Goal: Information Seeking & Learning: Learn about a topic

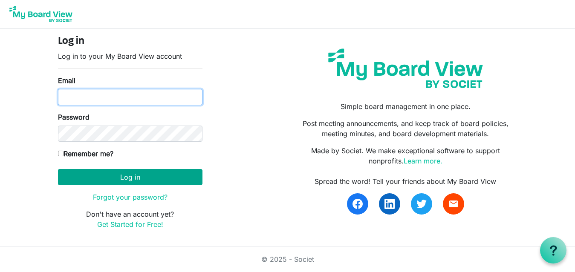
type input "hccemj@gmail.com"
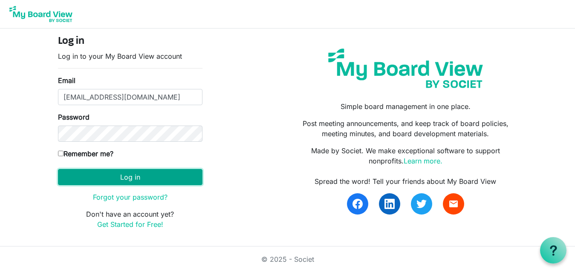
click at [139, 180] on button "Log in" at bounding box center [130, 177] width 145 height 16
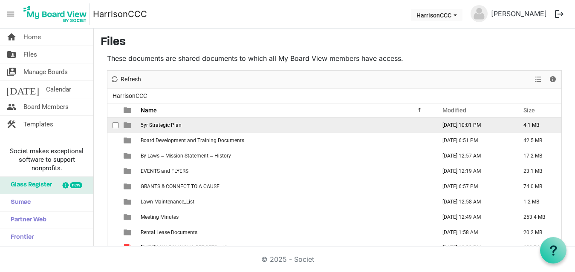
click at [206, 128] on td "5yr Strategic Plan" at bounding box center [285, 125] width 295 height 15
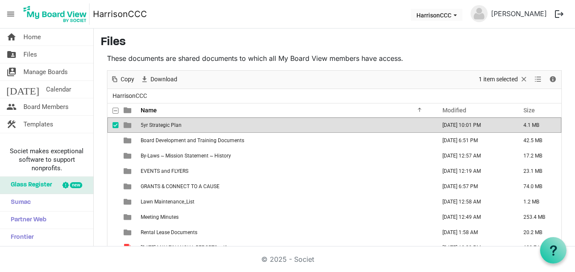
click at [206, 128] on td "5yr Strategic Plan" at bounding box center [285, 125] width 295 height 15
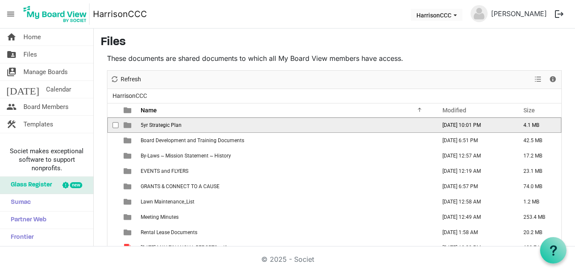
click at [206, 128] on td "5yr Strategic Plan" at bounding box center [285, 125] width 295 height 15
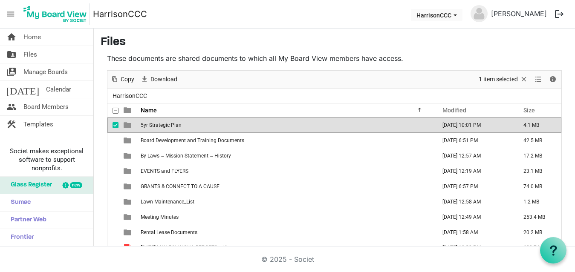
click at [206, 128] on td "5yr Strategic Plan" at bounding box center [285, 125] width 295 height 15
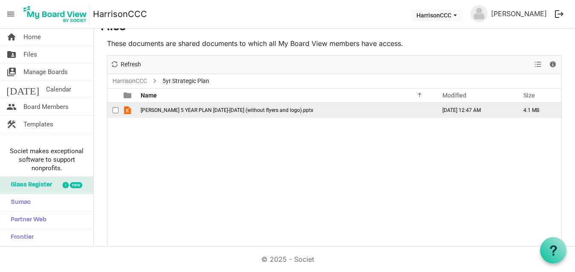
click at [207, 110] on span "HARRISON 5 YEAR PLAN 2025-2030 (without flyers and logo).pptx" at bounding box center [227, 110] width 173 height 6
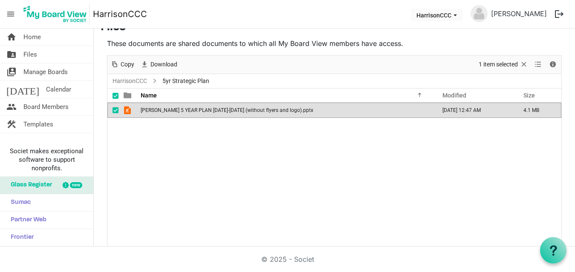
click at [207, 110] on span "HARRISON 5 YEAR PLAN 2025-2030 (without flyers and logo).pptx" at bounding box center [227, 110] width 173 height 6
click at [193, 110] on span "HARRISON 5 YEAR PLAN 2025-2030 (without flyers and logo).pptx" at bounding box center [227, 110] width 173 height 6
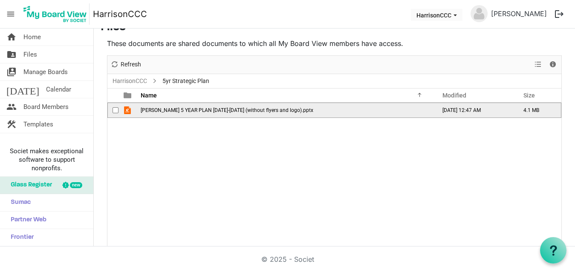
click at [194, 107] on span "HARRISON 5 YEAR PLAN 2025-2030 (without flyers and logo).pptx" at bounding box center [227, 110] width 173 height 6
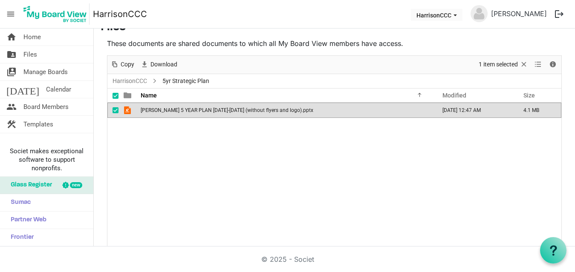
click at [194, 107] on span "HARRISON 5 YEAR PLAN 2025-2030 (without flyers and logo).pptx" at bounding box center [227, 110] width 173 height 6
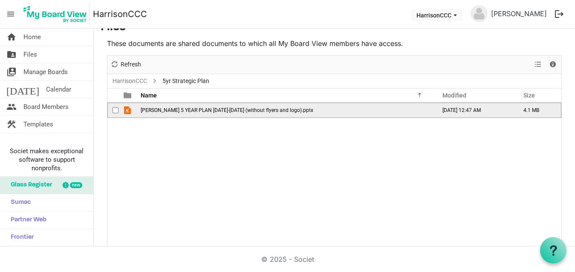
click at [194, 107] on span "HARRISON 5 YEAR PLAN 2025-2030 (without flyers and logo).pptx" at bounding box center [227, 110] width 173 height 6
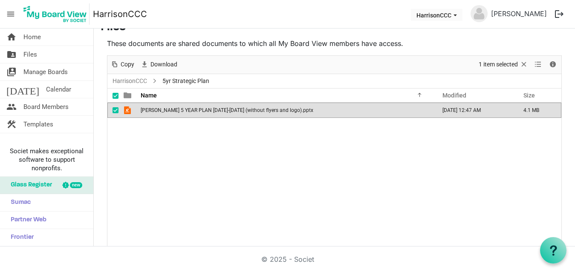
scroll to position [0, 0]
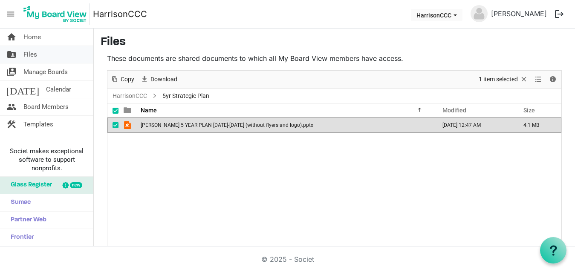
click at [21, 49] on link "folder_shared Files" at bounding box center [46, 54] width 93 height 17
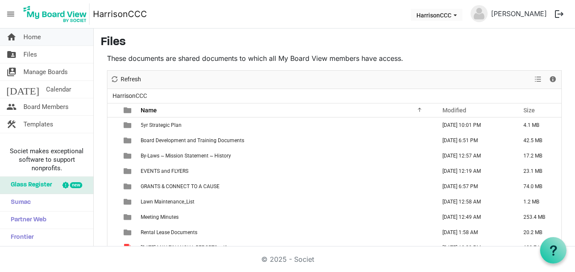
click at [32, 37] on span "Home" at bounding box center [31, 37] width 17 height 17
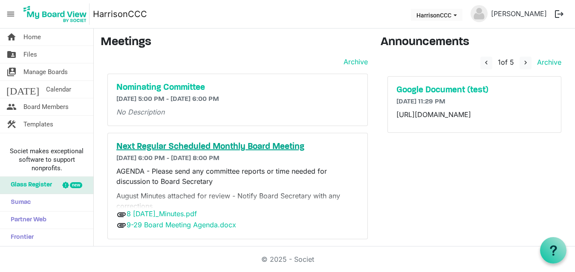
click at [298, 145] on h5 "Next Regular Scheduled Monthly Board Meeting" at bounding box center [237, 147] width 243 height 10
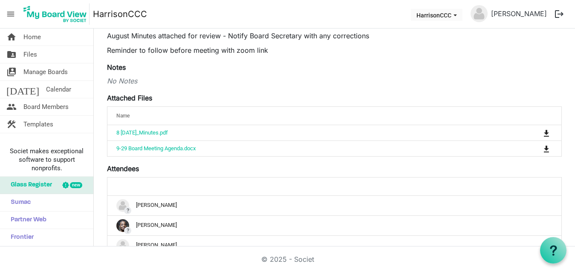
scroll to position [127, 0]
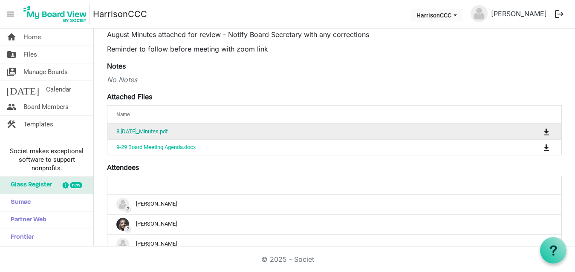
click at [161, 131] on link "8 [DATE]_Minutes.pdf" at bounding box center [142, 131] width 52 height 6
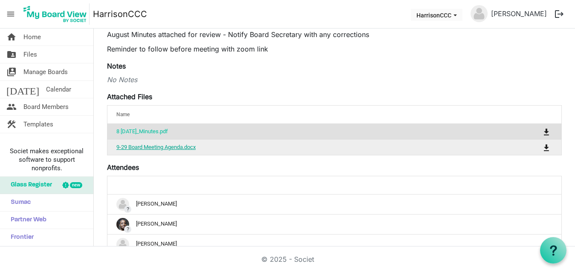
click at [177, 149] on link "9-29 Board Meeting Agenda.docx" at bounding box center [155, 147] width 79 height 6
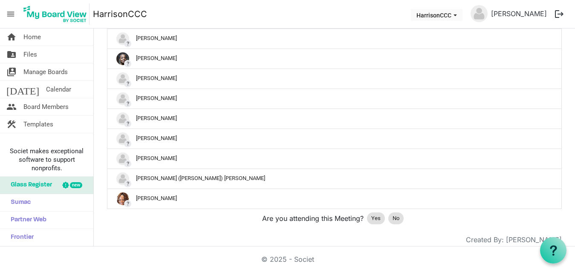
scroll to position [308, 0]
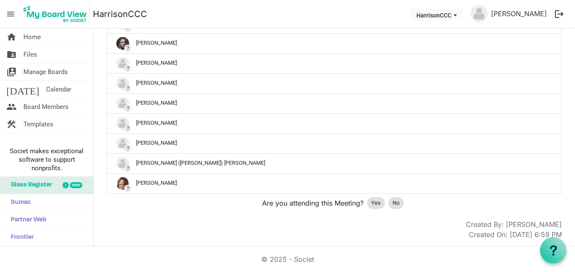
click at [432, 228] on div "Created By: [PERSON_NAME]" at bounding box center [335, 225] width 468 height 10
click at [420, 224] on div "Created By: [PERSON_NAME]" at bounding box center [335, 225] width 468 height 10
